Goal: Task Accomplishment & Management: Manage account settings

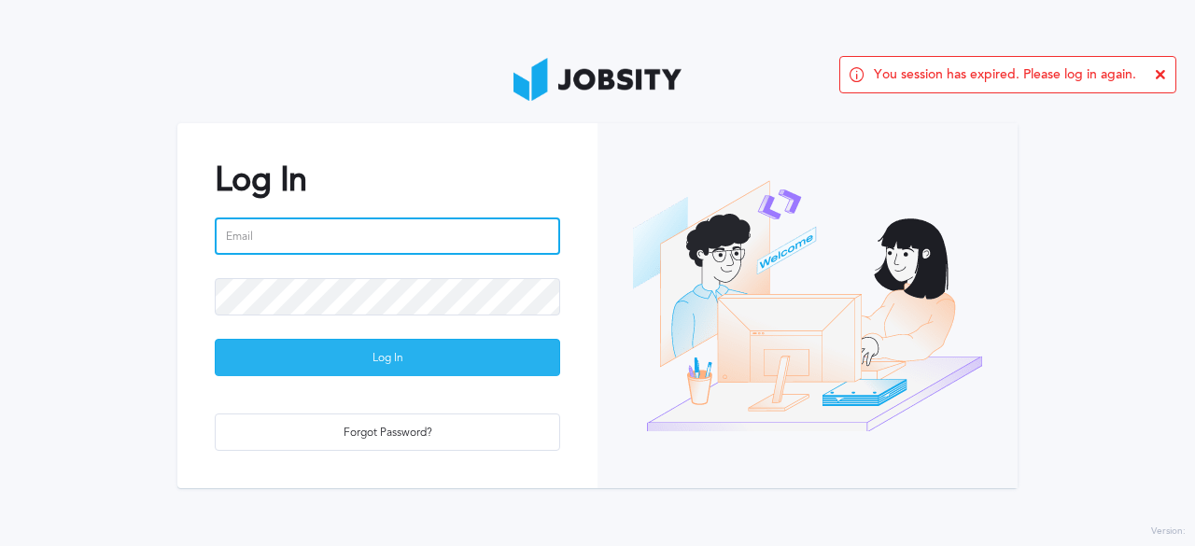
type input "[PERSON_NAME][EMAIL_ADDRESS][PERSON_NAME][DOMAIN_NAME]"
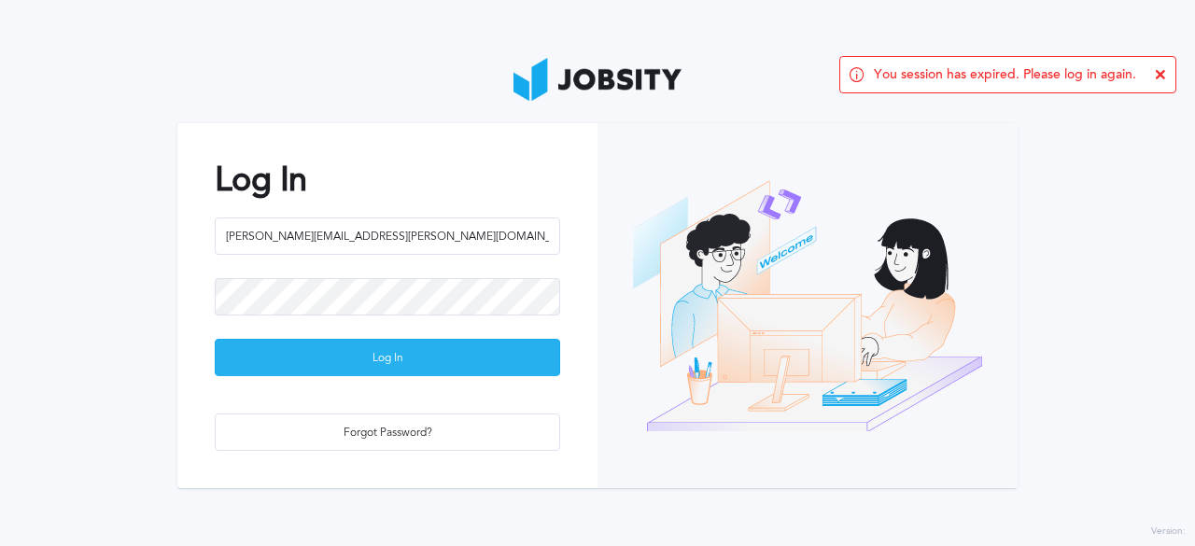
click at [405, 357] on div "Log In" at bounding box center [387, 358] width 343 height 37
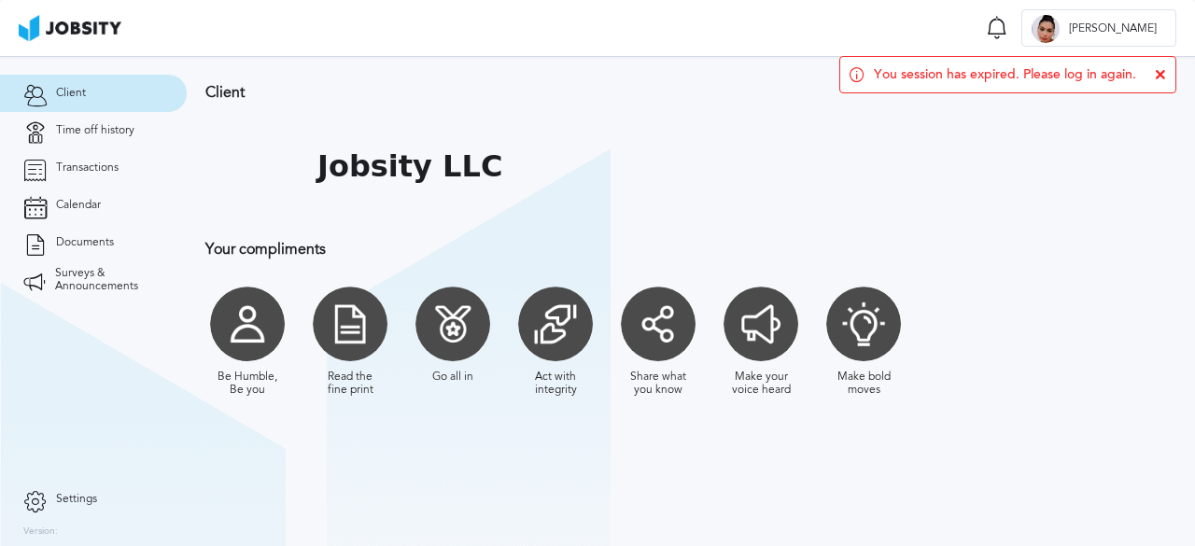
click at [236, 492] on section "Client Jobsity LLC Your compliments Be Humble, Be you Read the fine print Go al…" at bounding box center [691, 301] width 1008 height 490
click at [75, 88] on span "Client" at bounding box center [71, 93] width 30 height 13
click at [81, 124] on span "Time off history" at bounding box center [95, 130] width 78 height 13
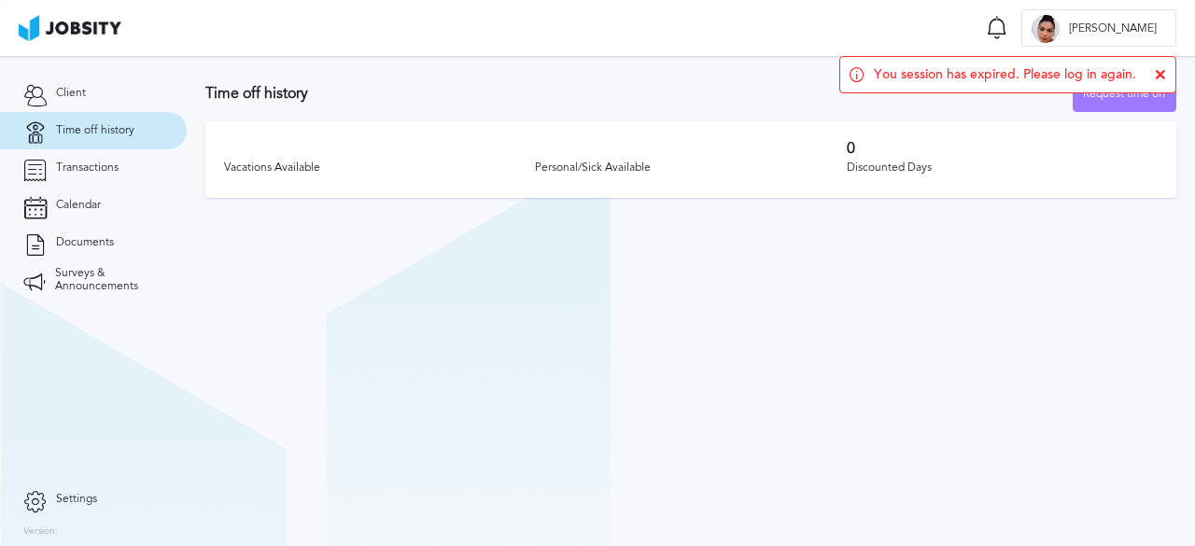
click at [301, 166] on div "Vacations Available" at bounding box center [379, 167] width 311 height 13
click at [512, 163] on div "Vacations Available" at bounding box center [379, 167] width 311 height 13
click at [594, 173] on div "Personal/Sick Available" at bounding box center [690, 167] width 311 height 13
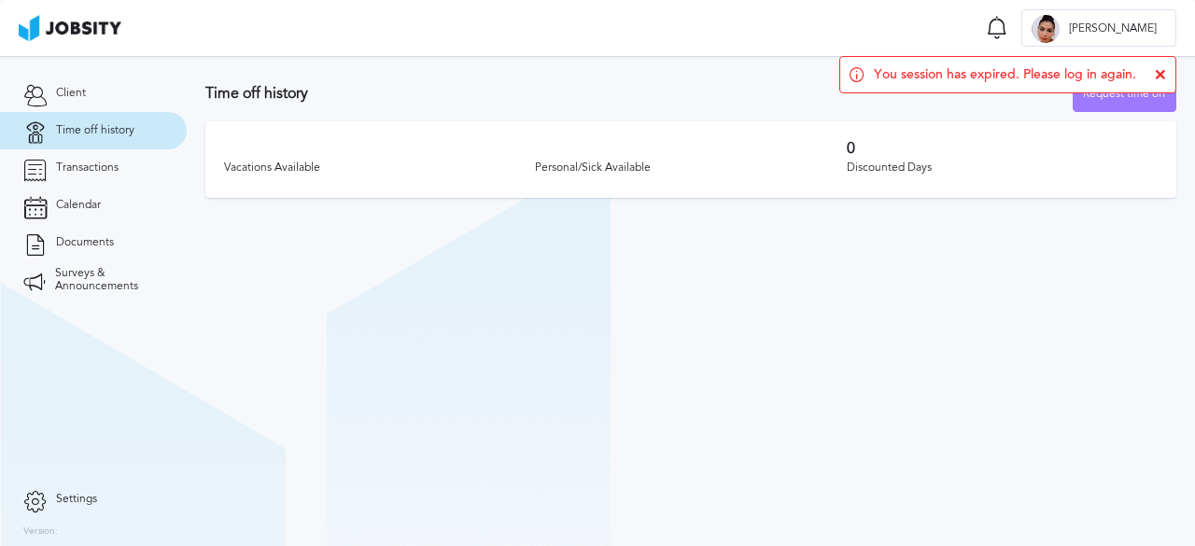
click at [1159, 74] on icon at bounding box center [1159, 74] width 11 height 11
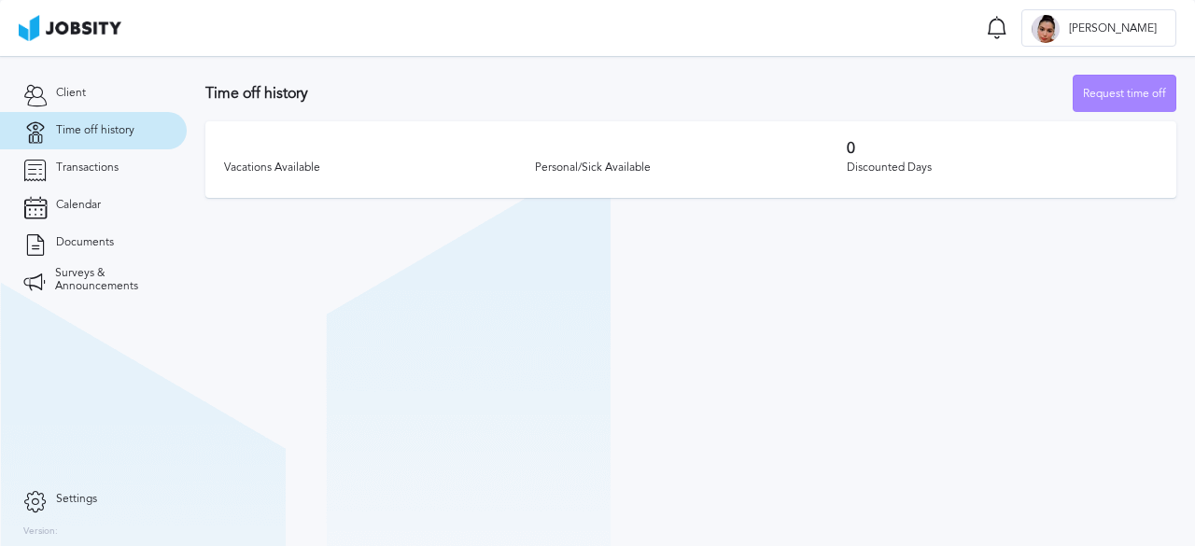
click at [1157, 99] on div "Request time off" at bounding box center [1124, 94] width 102 height 37
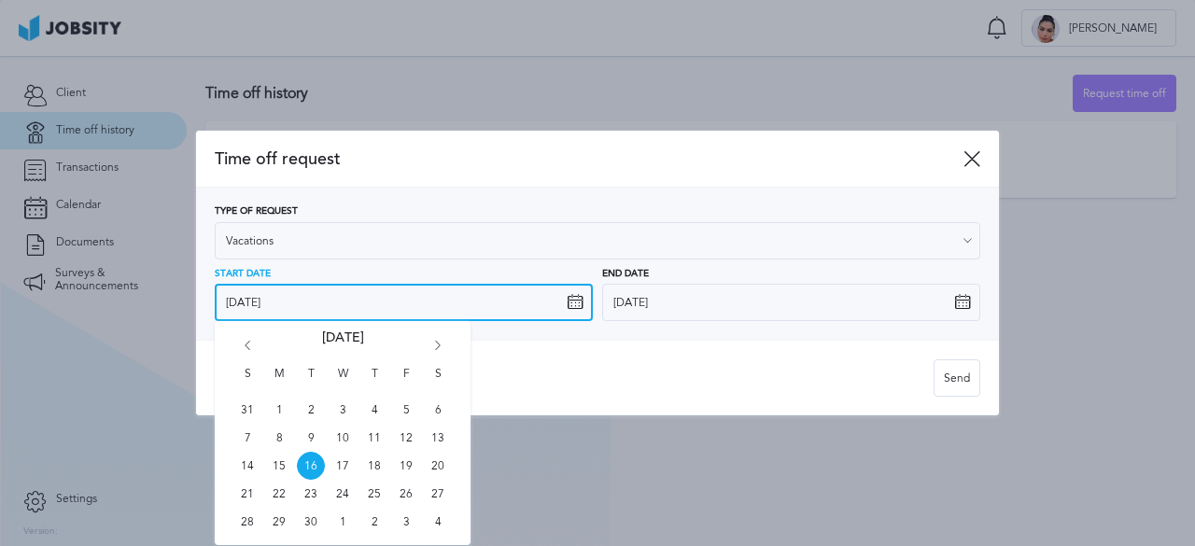
click at [350, 296] on input "[DATE]" at bounding box center [404, 302] width 378 height 37
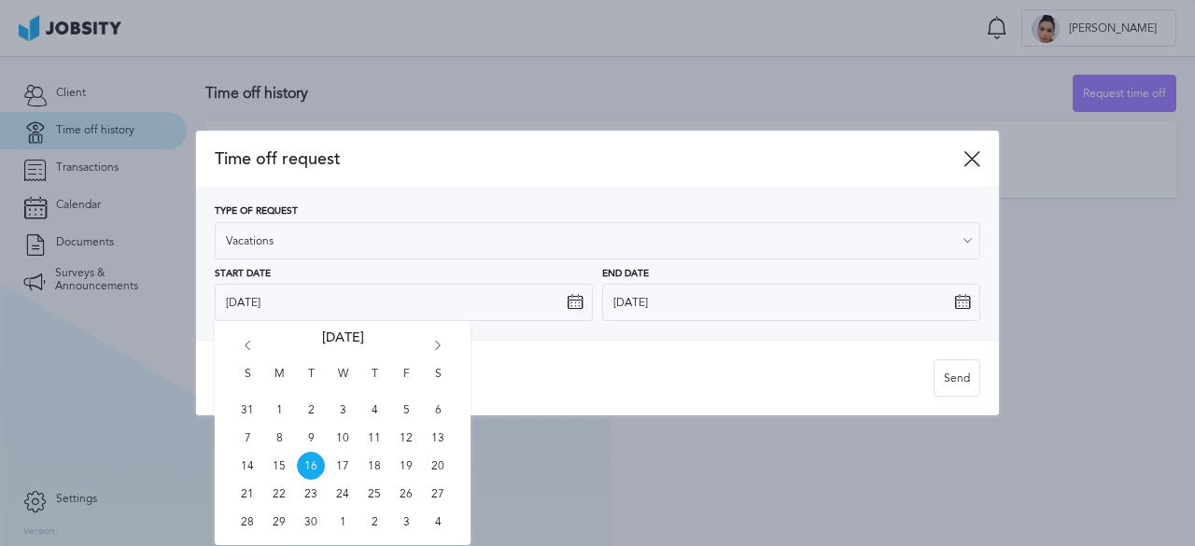
click at [977, 161] on icon at bounding box center [971, 158] width 17 height 17
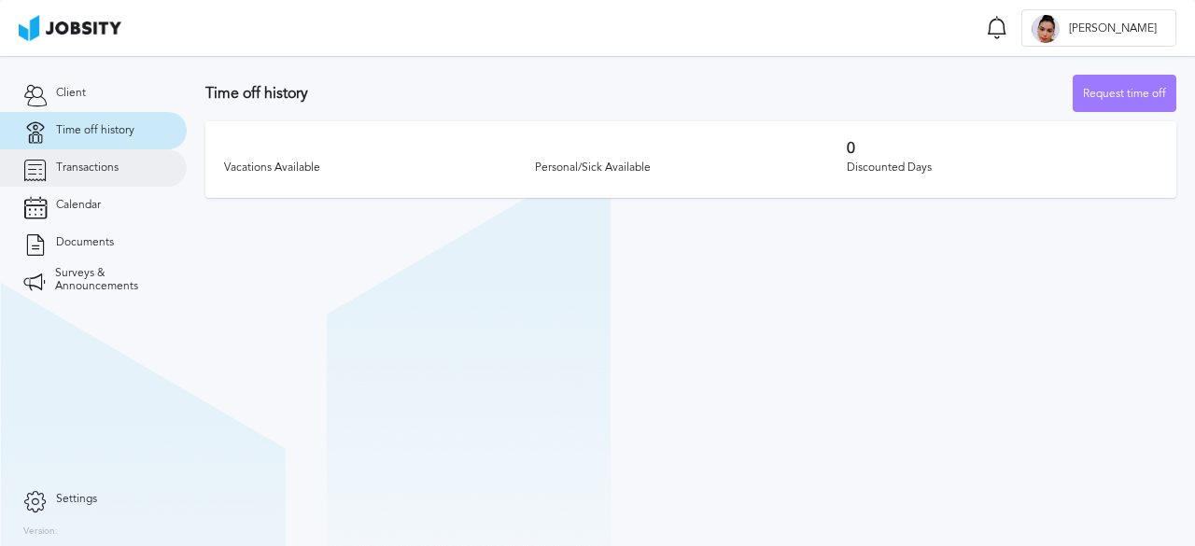
click at [97, 172] on span "Transactions" at bounding box center [87, 167] width 63 height 13
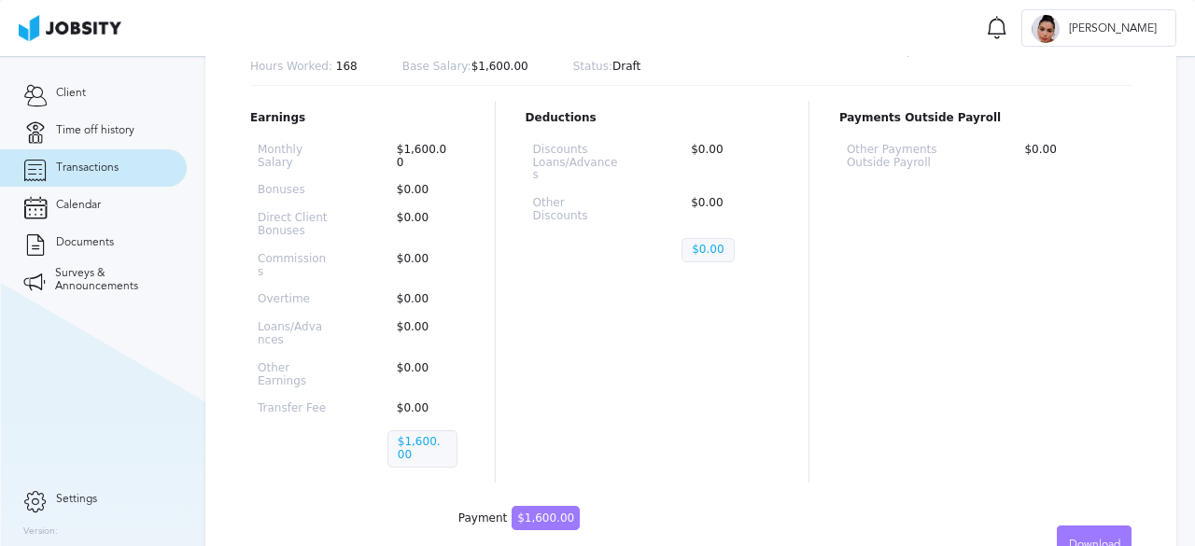
scroll to position [325, 0]
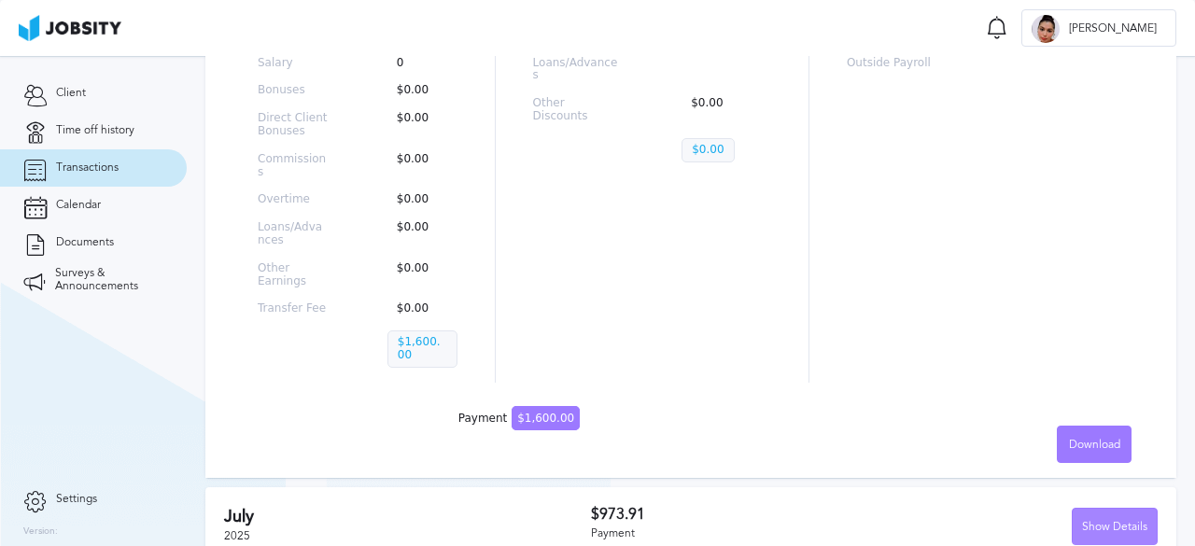
click at [1090, 509] on div "Show Details" at bounding box center [1114, 527] width 84 height 37
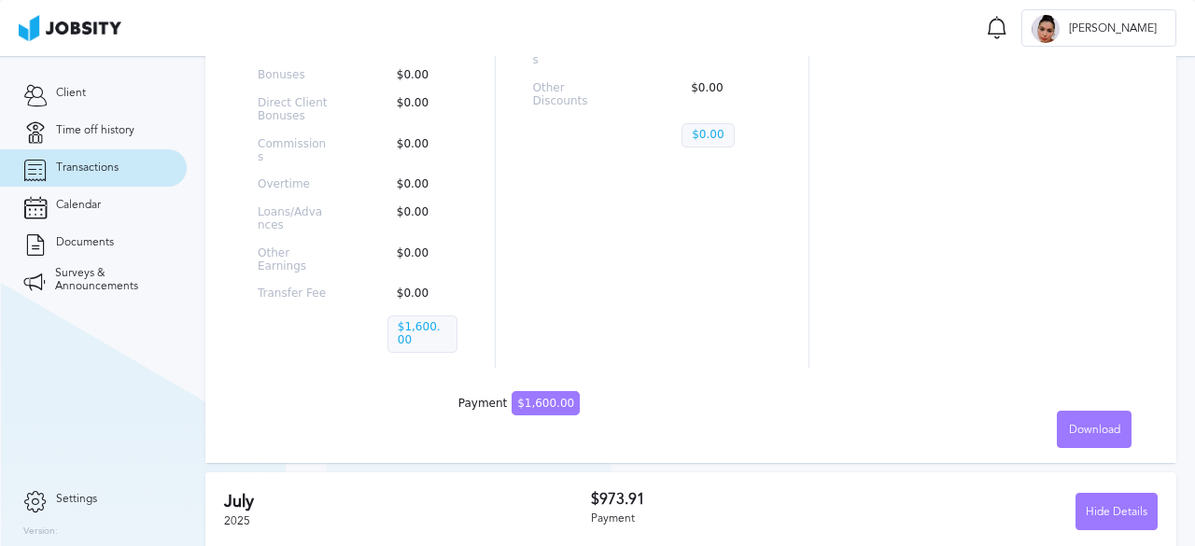
scroll to position [108, 0]
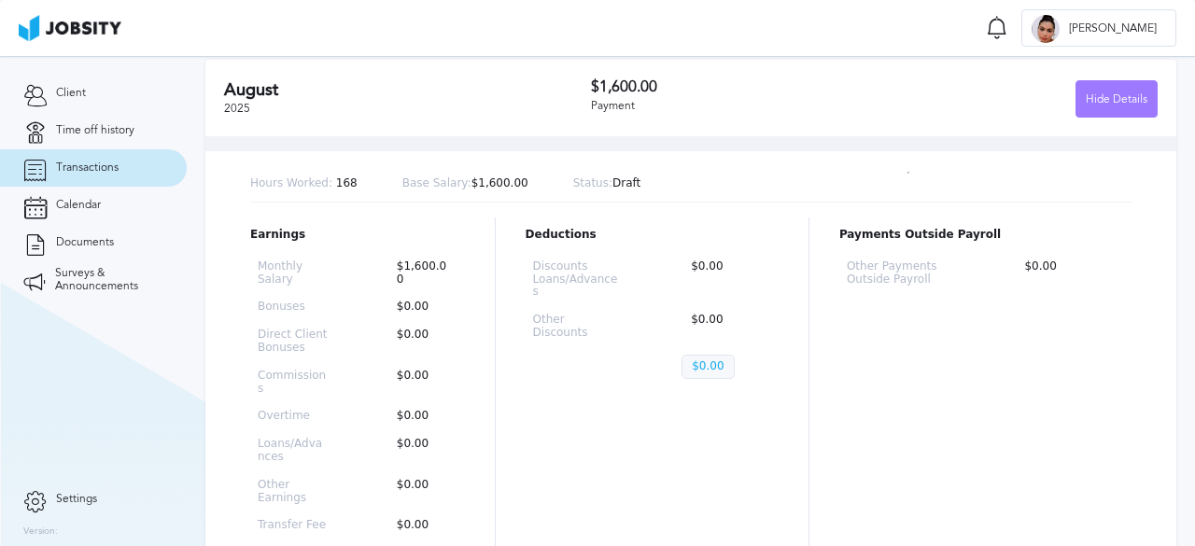
click at [551, 314] on p "Other Discounts" at bounding box center [578, 327] width 90 height 26
click at [93, 255] on link "Documents" at bounding box center [93, 242] width 187 height 37
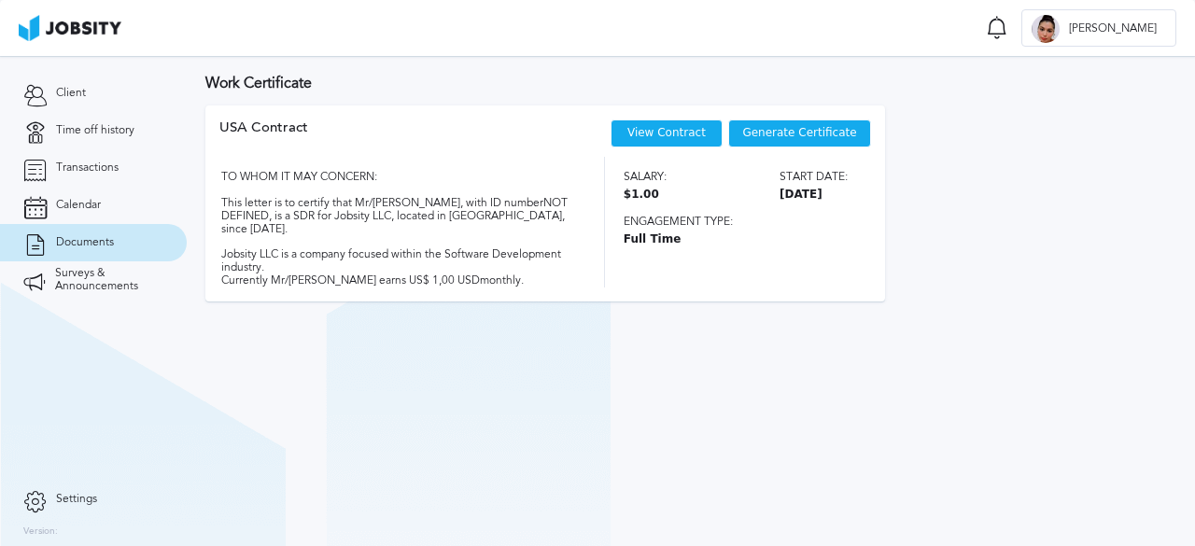
click at [653, 139] on link "View Contract" at bounding box center [666, 132] width 78 height 13
click at [798, 133] on span "Generate Certificate" at bounding box center [799, 133] width 114 height 13
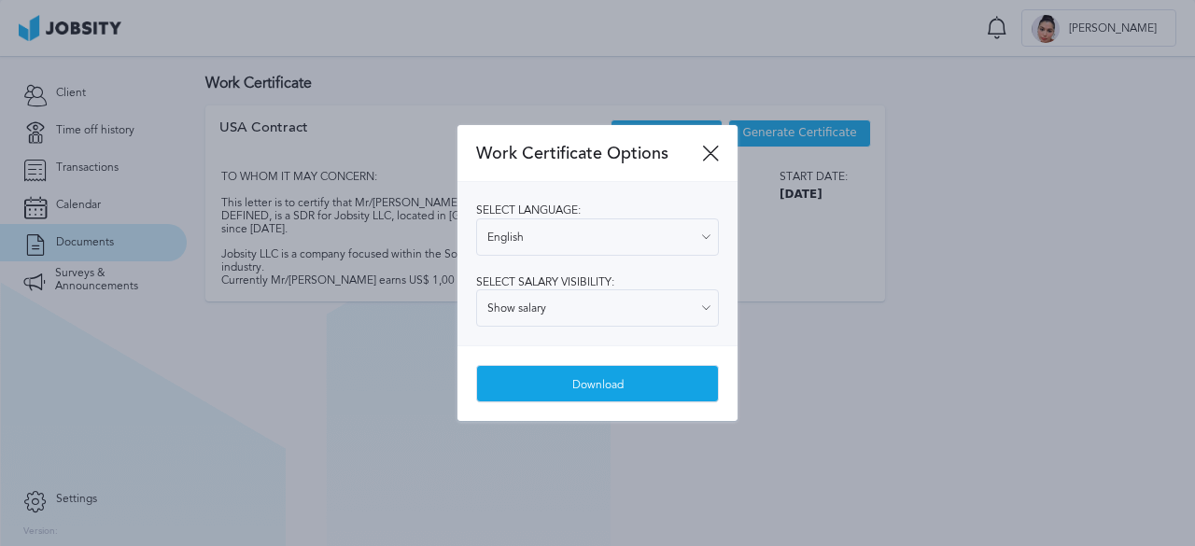
click at [640, 385] on div "Download" at bounding box center [597, 384] width 241 height 37
